Goal: Obtain resource: Obtain resource

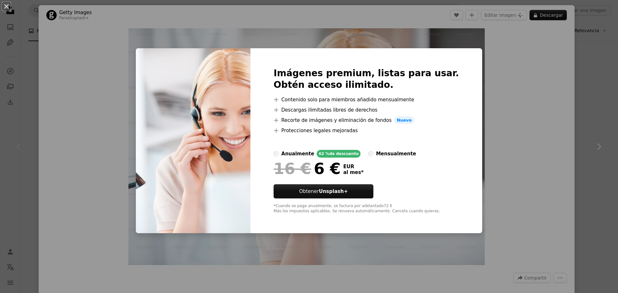
click at [510, 66] on div "An X shape Imágenes premium, listas para usar. Obtén acceso ilimitado. A plus s…" at bounding box center [309, 146] width 618 height 293
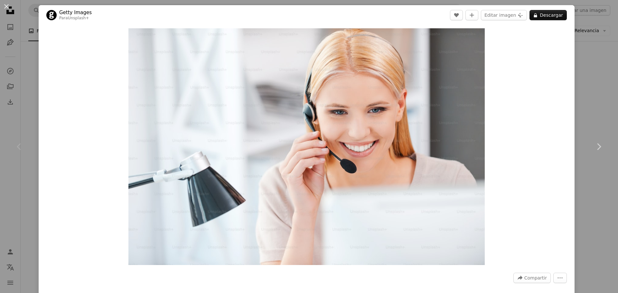
click at [580, 55] on div "An X shape Chevron left Chevron right Getty Images Para Unsplash+ A heart A plu…" at bounding box center [309, 146] width 618 height 293
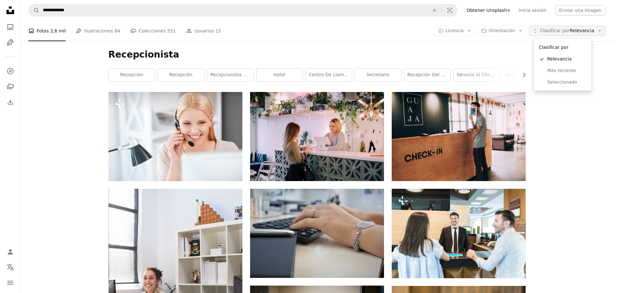
click at [575, 33] on span "Clasificar por Relevancia" at bounding box center [567, 31] width 54 height 6
click at [570, 70] on span "Más reciente" at bounding box center [566, 71] width 39 height 6
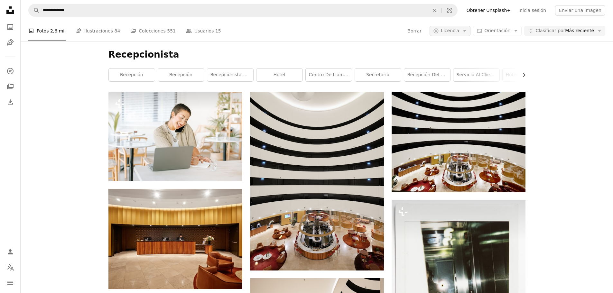
click at [459, 34] on button "A copyright icon © Licencia Arrow down" at bounding box center [450, 31] width 41 height 10
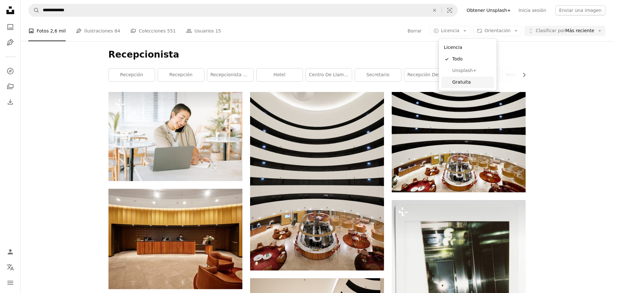
click at [460, 82] on span "Gratuita" at bounding box center [471, 82] width 39 height 6
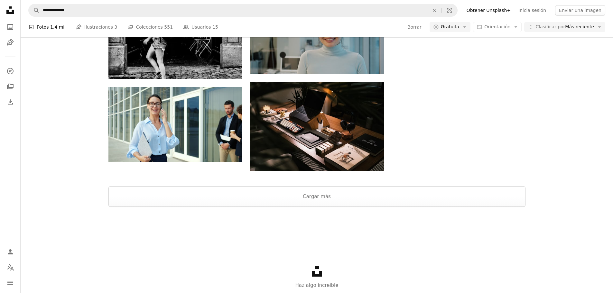
scroll to position [817, 0]
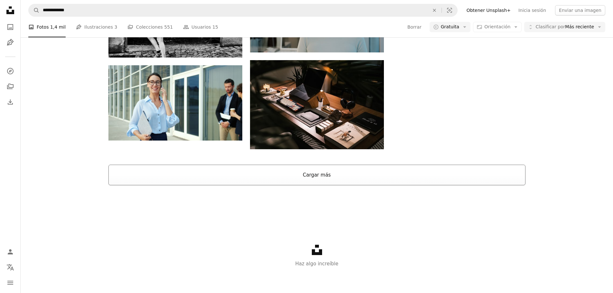
click at [341, 174] on button "Cargar más" at bounding box center [316, 175] width 417 height 21
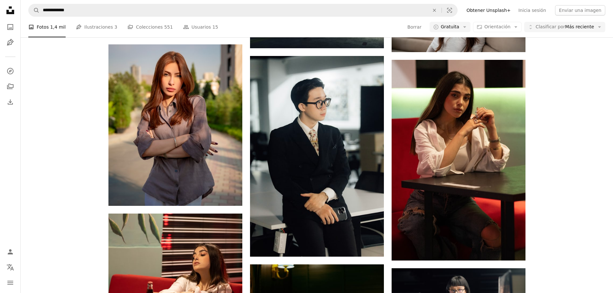
scroll to position [3360, 0]
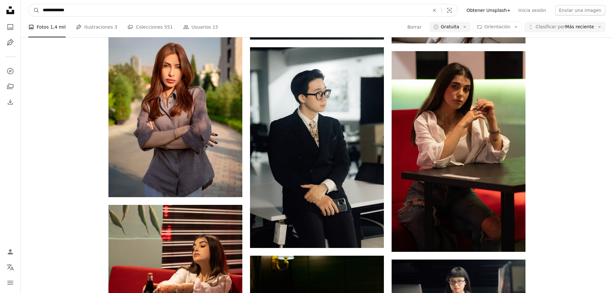
drag, startPoint x: 101, startPoint y: 13, endPoint x: 46, endPoint y: 10, distance: 55.1
click at [49, 10] on input "**********" at bounding box center [234, 10] width 388 height 12
click at [66, 12] on input "**********" at bounding box center [234, 10] width 388 height 12
